Goal: Complete application form

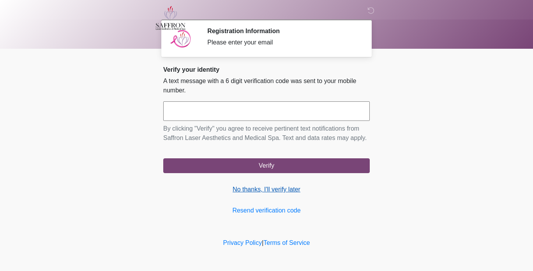
click at [287, 190] on link "No thanks, I'll verify later" at bounding box center [266, 189] width 206 height 9
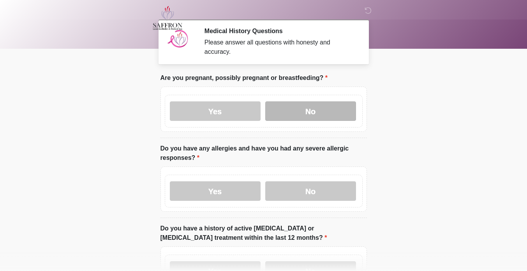
click at [321, 104] on label "No" at bounding box center [310, 110] width 91 height 19
click at [313, 104] on label "No" at bounding box center [310, 110] width 91 height 19
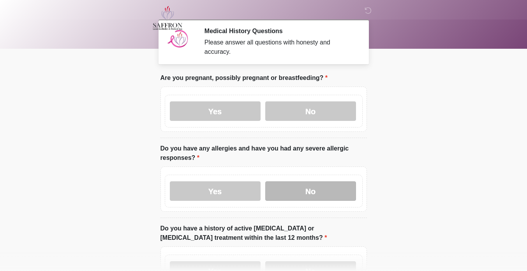
click at [301, 189] on label "No" at bounding box center [310, 190] width 91 height 19
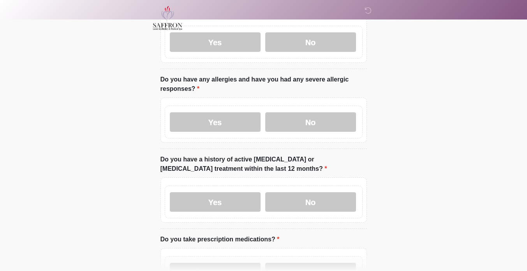
scroll to position [69, 0]
click at [327, 203] on label "No" at bounding box center [310, 201] width 91 height 19
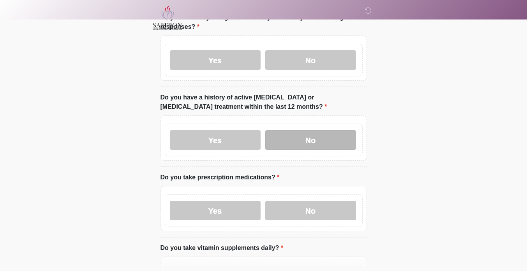
scroll to position [131, 0]
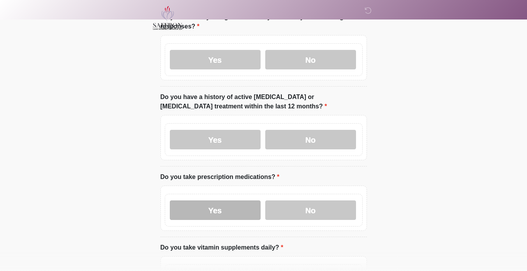
click at [240, 201] on label "Yes" at bounding box center [215, 209] width 91 height 19
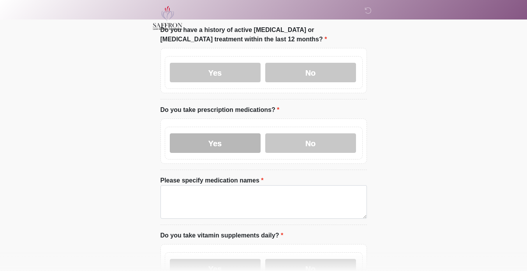
scroll to position [199, 0]
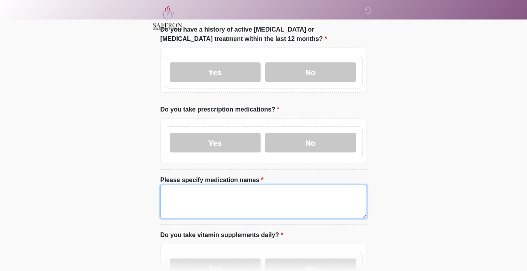
click at [191, 190] on textarea "Please specify medication names" at bounding box center [264, 202] width 206 height 34
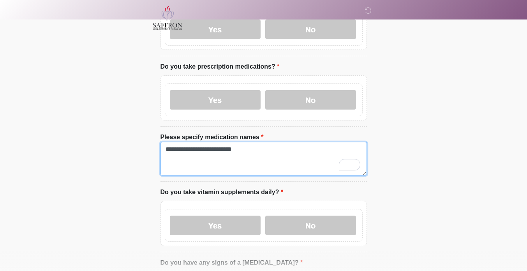
scroll to position [242, 0]
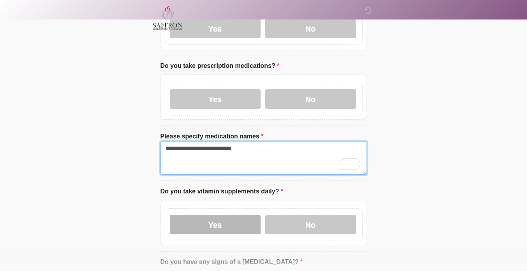
type textarea "**********"
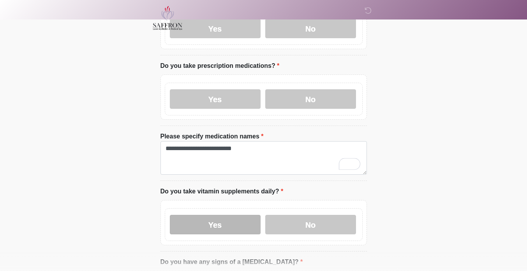
click at [229, 218] on label "Yes" at bounding box center [215, 224] width 91 height 19
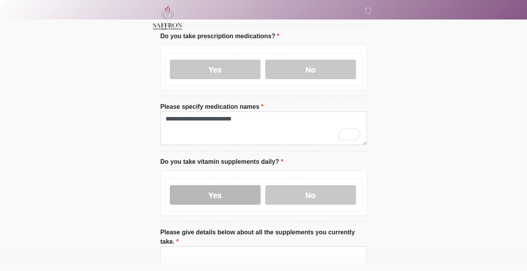
scroll to position [273, 0]
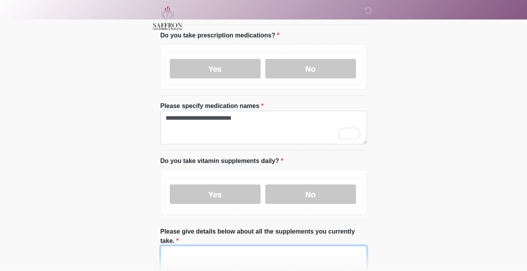
click at [189, 245] on textarea "Please give details below about all the supplements you currently take." at bounding box center [264, 262] width 206 height 34
click at [189, 245] on textarea "**********" at bounding box center [264, 262] width 206 height 34
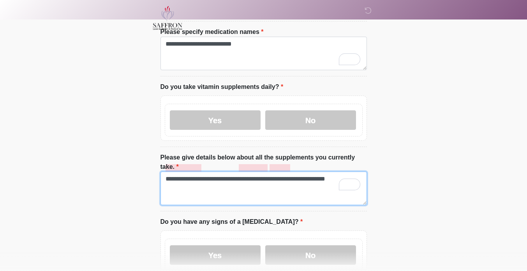
scroll to position [356, 0]
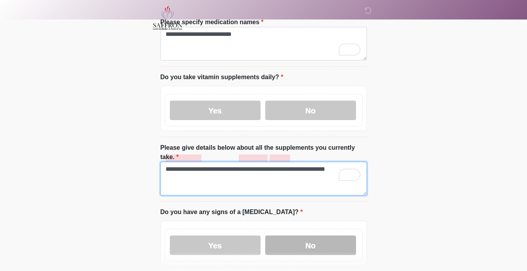
type textarea "**********"
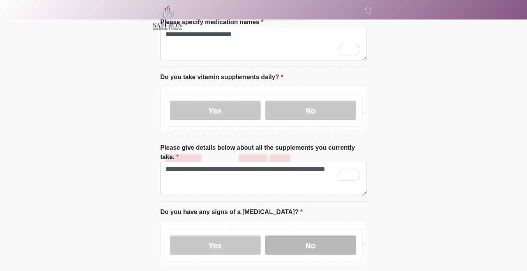
click at [303, 235] on label "No" at bounding box center [310, 244] width 91 height 19
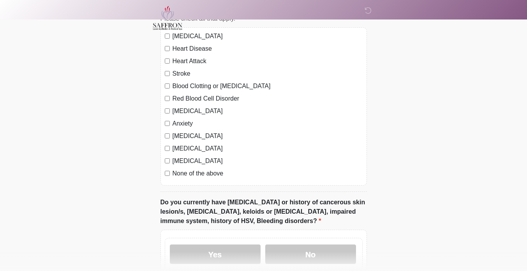
scroll to position [631, 0]
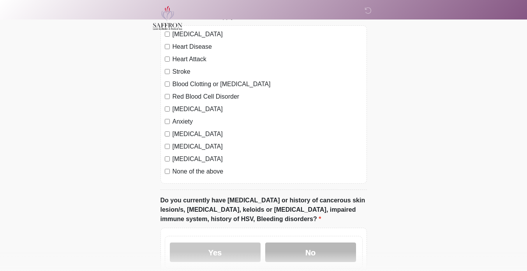
click at [310, 242] on label "No" at bounding box center [310, 251] width 91 height 19
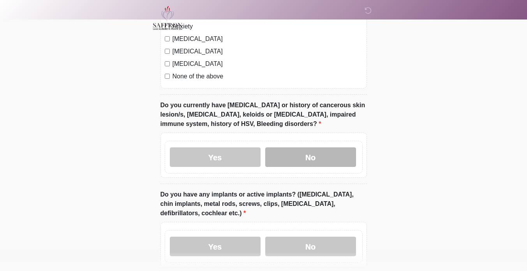
scroll to position [727, 0]
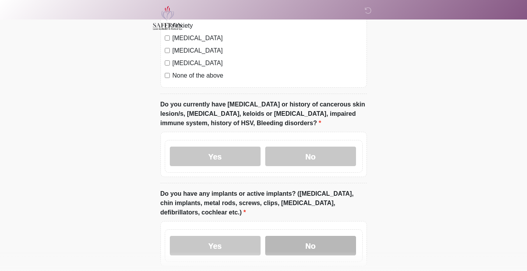
click at [304, 236] on label "No" at bounding box center [310, 245] width 91 height 19
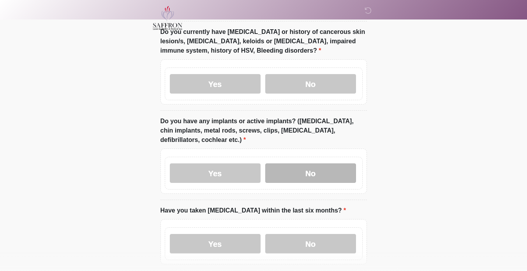
scroll to position [801, 0]
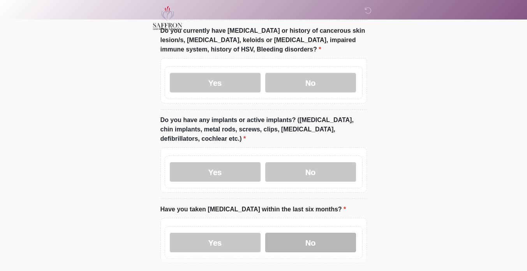
click at [305, 233] on label "No" at bounding box center [310, 242] width 91 height 19
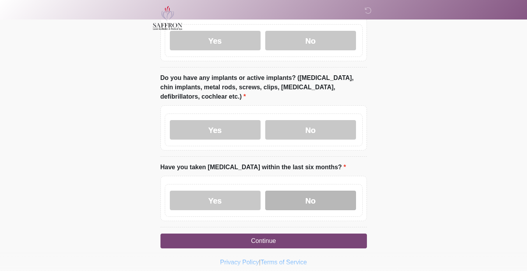
scroll to position [843, 0]
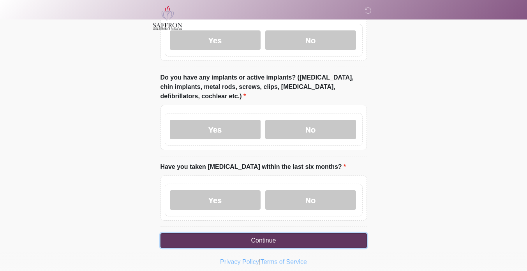
click at [302, 233] on button "Continue" at bounding box center [264, 240] width 206 height 15
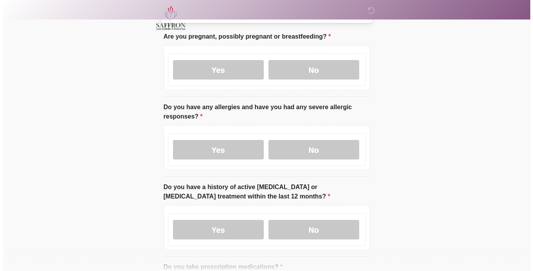
scroll to position [0, 0]
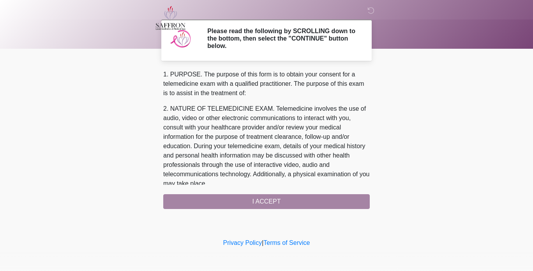
click at [292, 204] on div "1. PURPOSE. The purpose of this form is to obtain your consent for a telemedici…" at bounding box center [266, 139] width 206 height 139
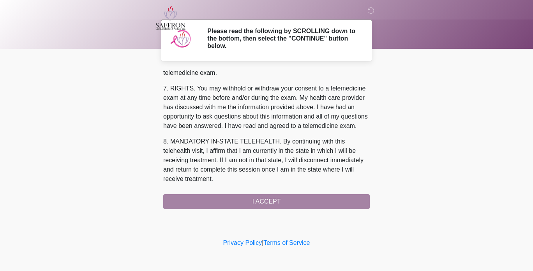
scroll to position [346, 0]
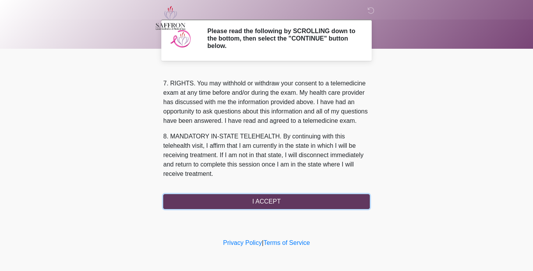
drag, startPoint x: 283, startPoint y: 203, endPoint x: 270, endPoint y: 198, distance: 13.9
click at [270, 198] on button "I ACCEPT" at bounding box center [266, 201] width 206 height 15
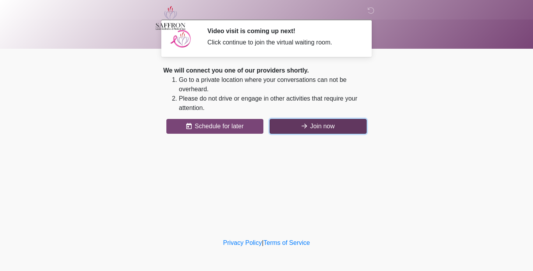
click at [324, 125] on button "Join now" at bounding box center [318, 126] width 97 height 15
